Goal: Information Seeking & Learning: Learn about a topic

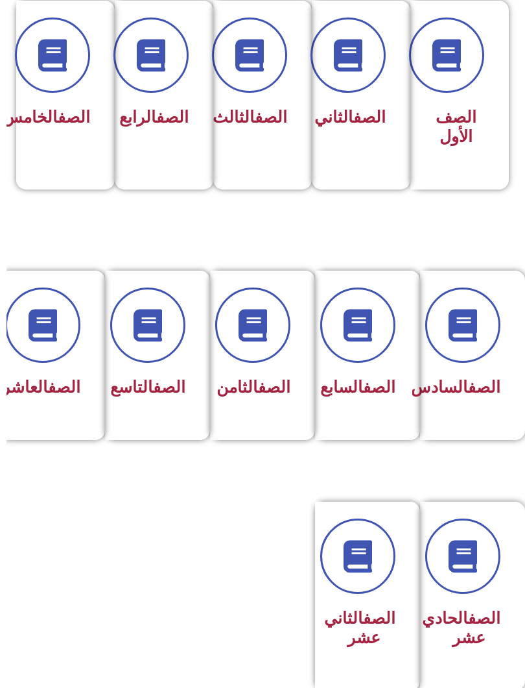
scroll to position [349, -6]
click at [153, 389] on link "الصف" at bounding box center [169, 386] width 32 height 19
click at [153, 377] on link "الصف" at bounding box center [169, 386] width 32 height 19
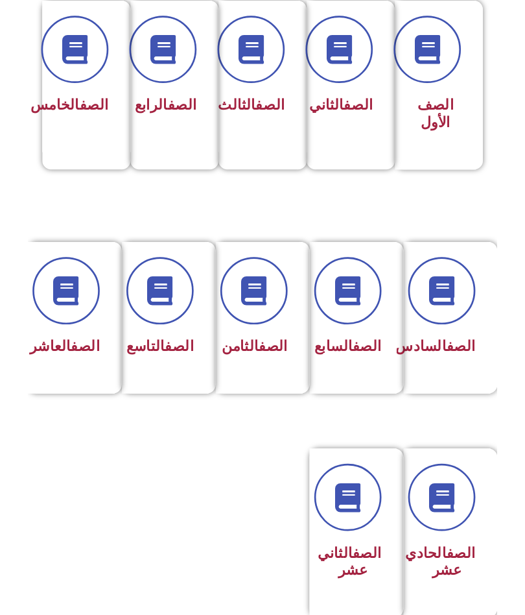
scroll to position [385, 0]
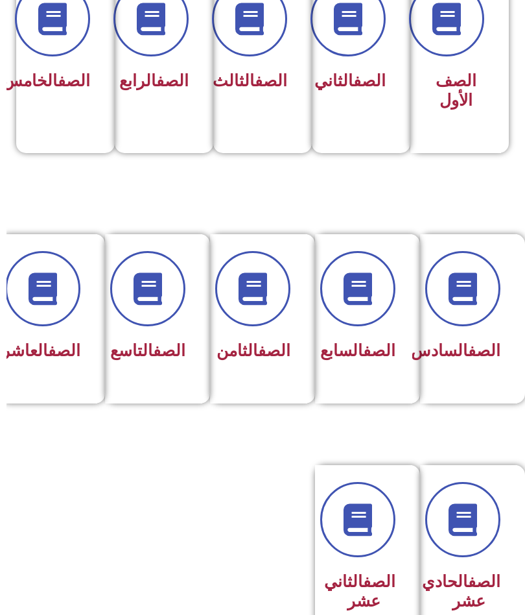
click at [147, 354] on link "الصف" at bounding box center [163, 351] width 32 height 19
click at [147, 348] on link "الصف" at bounding box center [163, 351] width 32 height 19
click at [147, 343] on link "الصف" at bounding box center [163, 351] width 32 height 19
click at [147, 357] on link "الصف" at bounding box center [163, 351] width 32 height 19
click at [131, 361] on h3 "الصف التاسع" at bounding box center [147, 351] width 64 height 19
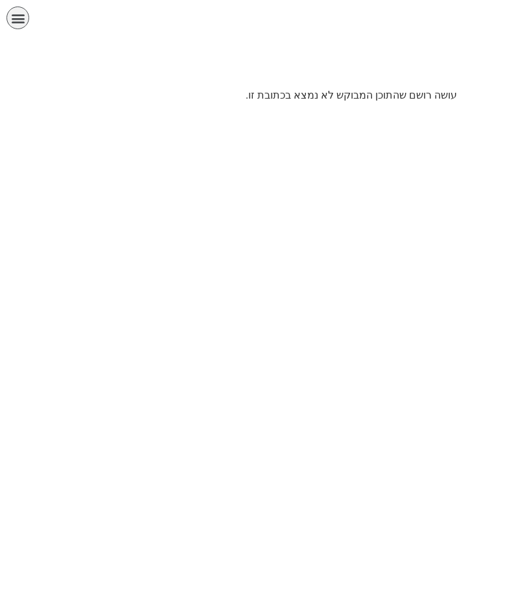
click at [148, 112] on html "الصفحة الرئيسية الصف الأول الصف الثاني الصف الثالث الصف الرابع الصف الخامس الصف…" at bounding box center [262, 56] width 525 height 112
click at [429, 95] on p "עושה רושם שהתוכן המבוקש לא נמצא בכתובת זו." at bounding box center [262, 96] width 389 height 16
click at [32, 7] on div "الصفحة الرئيسية الصف الأول الصف الثاني الصف الثالث الصف الرابع الصف الخامس الصف…" at bounding box center [226, 20] width 440 height 29
click at [6, 16] on div "תפריט" at bounding box center [17, 17] width 23 height 23
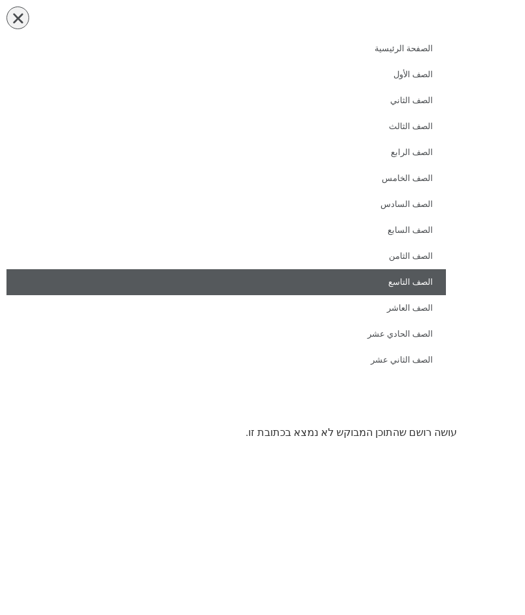
click at [405, 282] on link "الصف التاسع" at bounding box center [226, 282] width 440 height 26
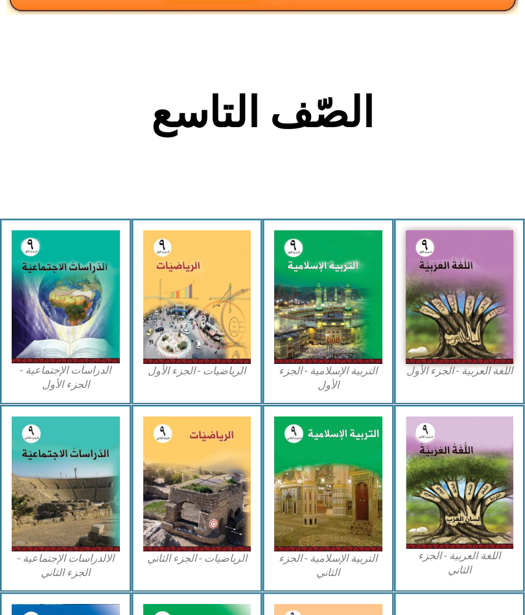
scroll to position [191, 0]
click at [476, 254] on img at bounding box center [460, 297] width 108 height 134
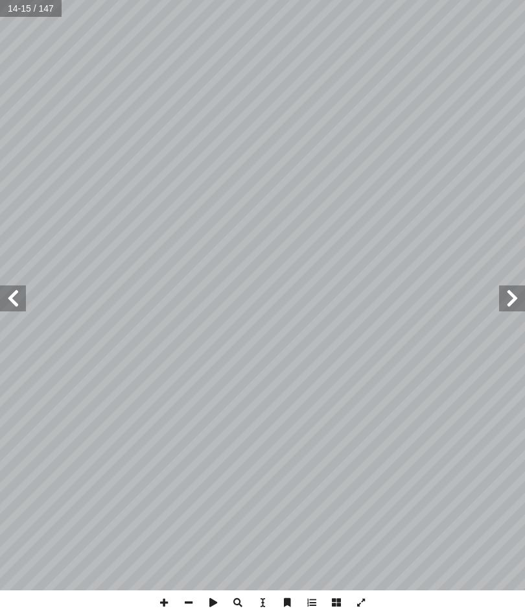
click at [503, 303] on span at bounding box center [512, 298] width 26 height 26
click at [23, 297] on span at bounding box center [13, 298] width 26 height 26
click at [22, 291] on span at bounding box center [13, 298] width 26 height 26
click at [507, 286] on span at bounding box center [512, 298] width 26 height 26
click at [4, 311] on span at bounding box center [13, 298] width 26 height 26
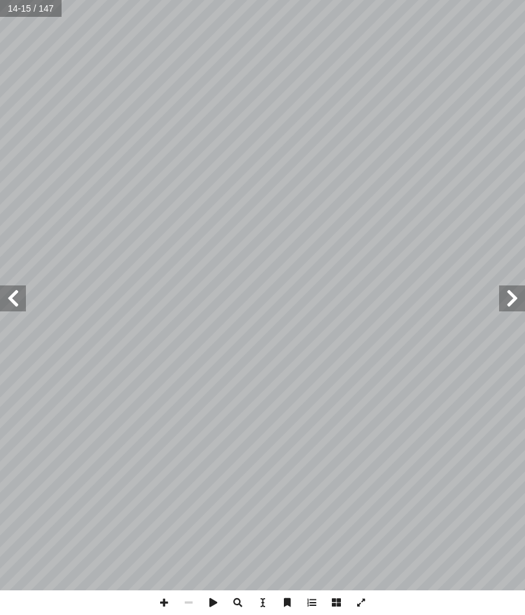
click at [22, 291] on span at bounding box center [13, 298] width 26 height 26
click at [507, 308] on span at bounding box center [512, 298] width 26 height 26
click at [20, 307] on span at bounding box center [13, 298] width 26 height 26
